Goal: Transaction & Acquisition: Purchase product/service

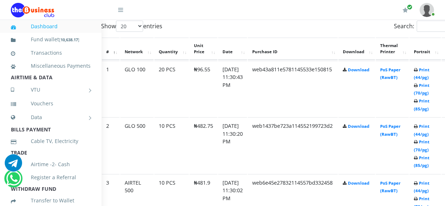
scroll to position [398, 26]
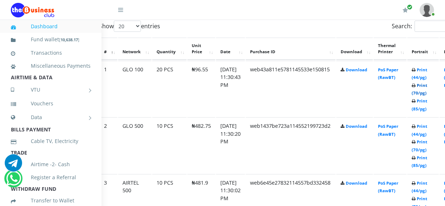
click at [427, 92] on link "Print (70/pg)" at bounding box center [420, 89] width 16 height 13
click at [426, 134] on link "Print (44/pg)" at bounding box center [420, 130] width 16 height 13
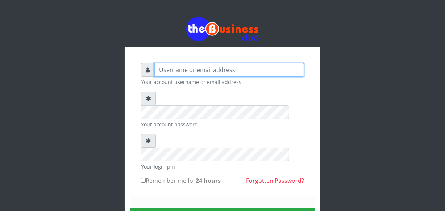
click at [165, 71] on input "text" at bounding box center [229, 70] width 150 height 14
type input "jossy"
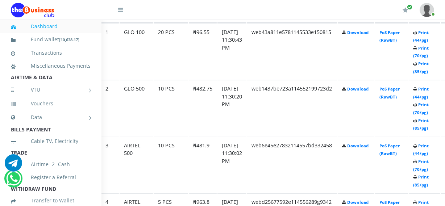
scroll to position [435, 26]
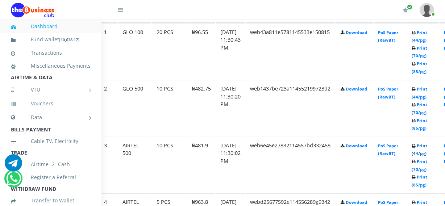
click at [427, 152] on link "Print (44/pg)" at bounding box center [420, 149] width 16 height 13
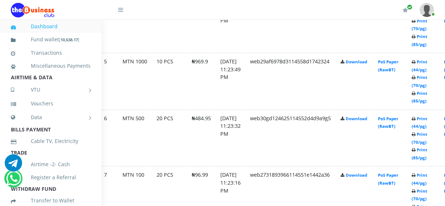
scroll to position [646, 26]
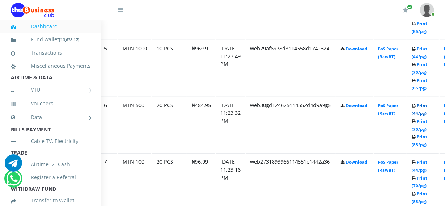
click at [427, 112] on link "Print (44/pg)" at bounding box center [420, 109] width 16 height 13
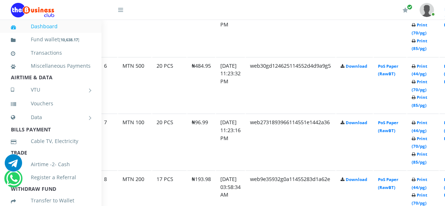
scroll to position [685, 26]
click at [427, 130] on link "Print (44/pg)" at bounding box center [420, 126] width 16 height 13
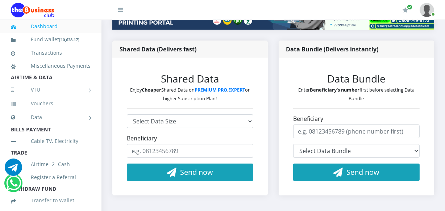
scroll to position [132, 0]
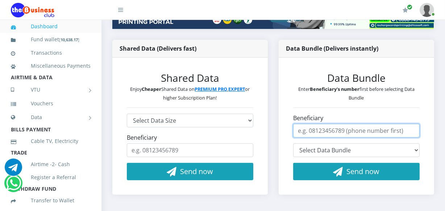
click at [327, 130] on input "Beneficiary" at bounding box center [356, 131] width 126 height 14
type input "07073864952"
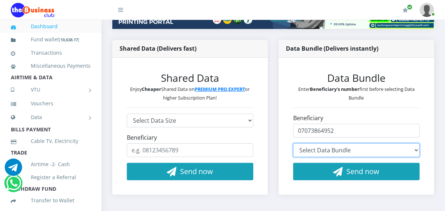
click at [363, 146] on select "Select Data Bundle" at bounding box center [356, 151] width 126 height 14
select select "MS119*800.00"
click at [293, 144] on select "Select Data Bundle MTN 2.7GB+5mins Monthly Plan - ₦2,913.00 (30 Days) MTN 70GB+…" at bounding box center [356, 151] width 126 height 14
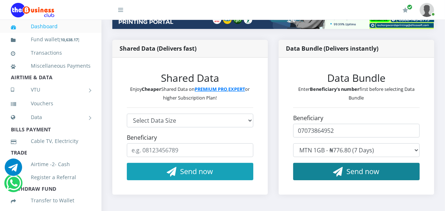
click at [403, 171] on button "Send now" at bounding box center [356, 171] width 126 height 17
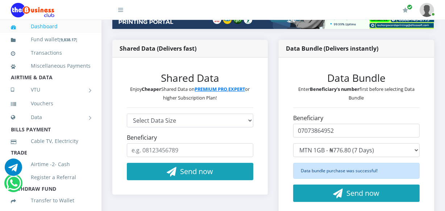
click at [95, 110] on li "Vouchers" at bounding box center [50, 103] width 101 height 13
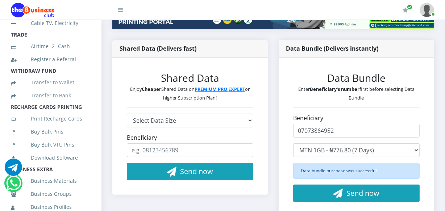
scroll to position [119, 0]
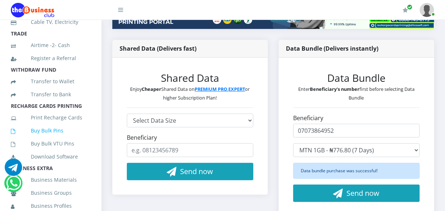
click at [54, 138] on link "Buy Bulk Pins" at bounding box center [51, 131] width 80 height 17
